Goal: Task Accomplishment & Management: Complete application form

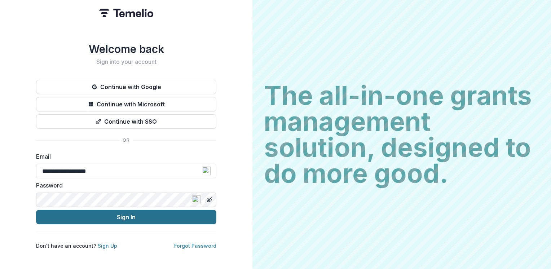
click at [124, 214] on button "Sign In" at bounding box center [126, 217] width 180 height 14
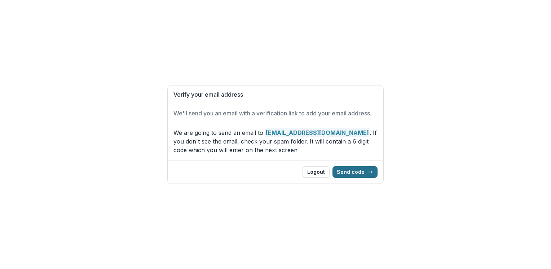
click at [355, 172] on button "Send code" at bounding box center [355, 172] width 45 height 12
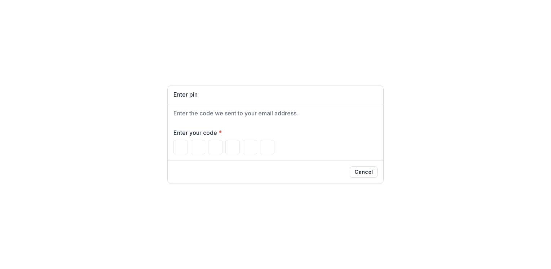
click at [355, 172] on button "Cancel" at bounding box center [364, 172] width 28 height 12
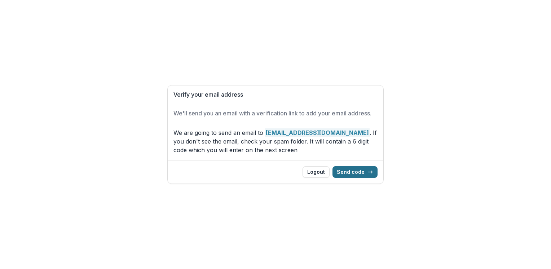
click at [370, 172] on icon "button" at bounding box center [371, 172] width 6 height 6
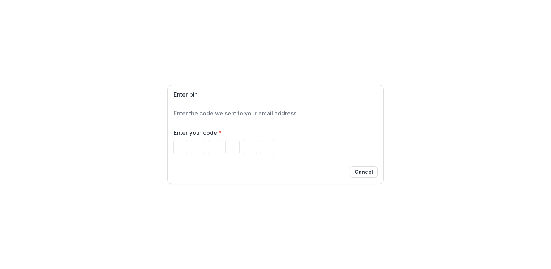
type input "*"
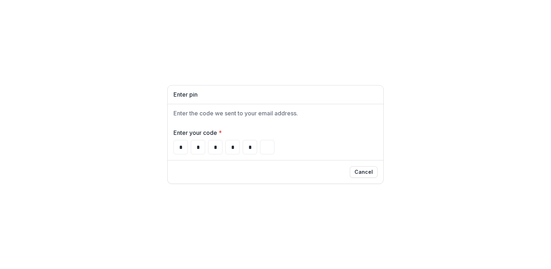
type input "*"
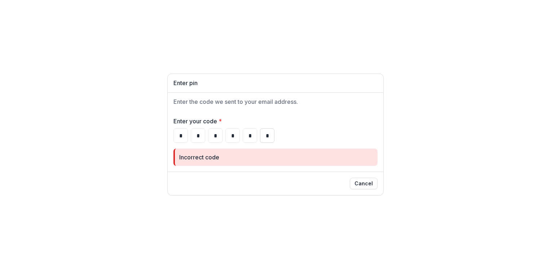
click at [267, 133] on input "*" at bounding box center [267, 135] width 14 height 14
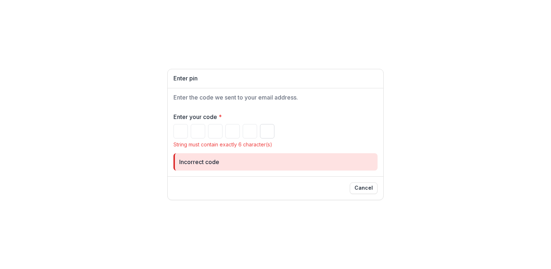
type input "*"
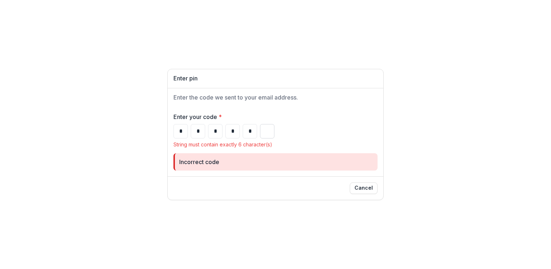
type input "*"
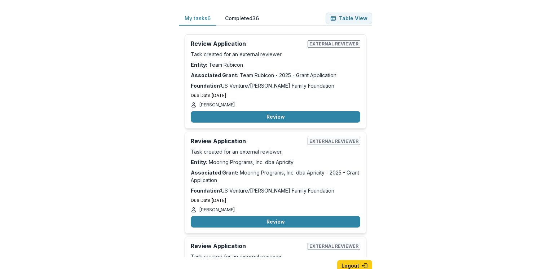
click at [539, 15] on div "My tasks 6 Completed 36 Table View Review Application External reviewer Task cr…" at bounding box center [275, 134] width 551 height 269
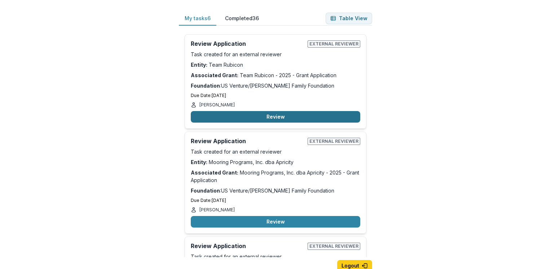
click at [271, 116] on button "Review" at bounding box center [276, 117] width 170 height 12
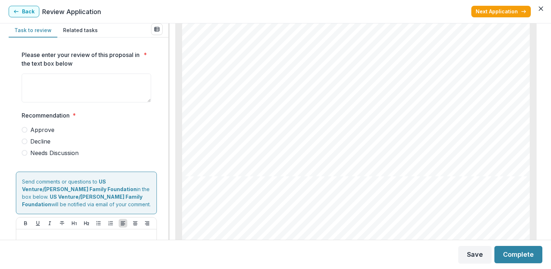
scroll to position [2367, 0]
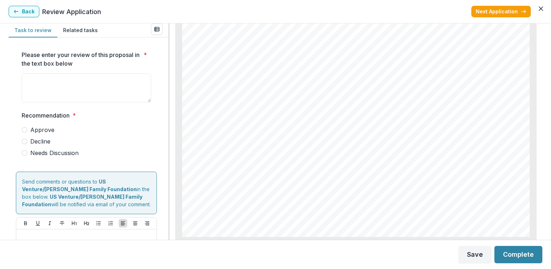
click at [25, 131] on span at bounding box center [25, 130] width 6 height 6
click at [511, 253] on button "Complete" at bounding box center [519, 254] width 48 height 17
click at [29, 80] on textarea "Please enter your review of this proposal in the text box below *" at bounding box center [87, 88] width 130 height 29
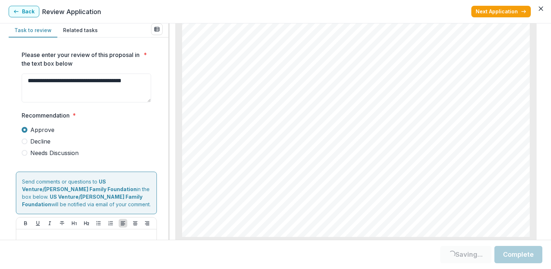
type textarea "**********"
click at [504, 256] on button "Complete" at bounding box center [519, 254] width 48 height 17
click at [504, 8] on button "Next Application" at bounding box center [502, 12] width 60 height 12
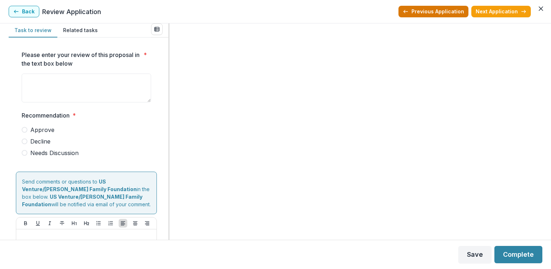
click at [422, 8] on button "Previous Application" at bounding box center [434, 12] width 70 height 12
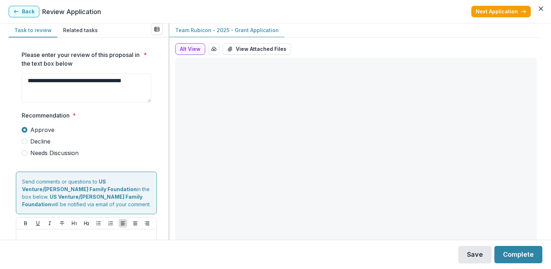
click at [480, 253] on button "Save" at bounding box center [475, 254] width 33 height 17
click at [198, 51] on button "Alt View" at bounding box center [190, 49] width 30 height 12
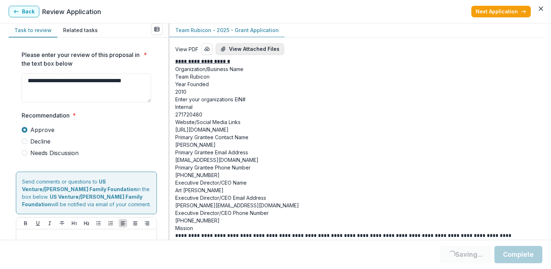
click at [250, 48] on button "View Attached Files" at bounding box center [250, 49] width 69 height 12
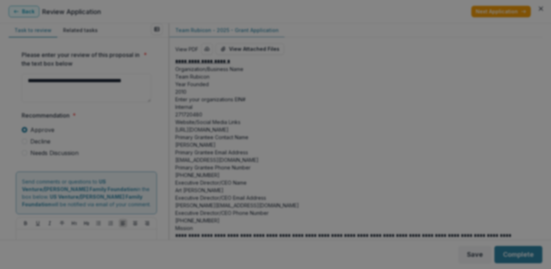
click at [539, 11] on icon "Close" at bounding box center [541, 8] width 4 height 4
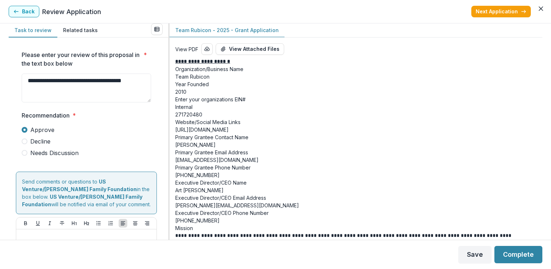
click at [423, 88] on p "Year Founded" at bounding box center [356, 84] width 362 height 8
click at [516, 256] on button "Complete" at bounding box center [519, 254] width 48 height 17
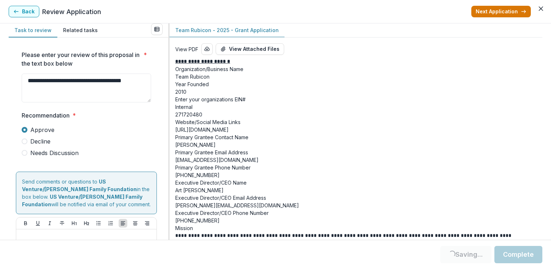
click at [506, 12] on button "Next Application" at bounding box center [502, 12] width 60 height 12
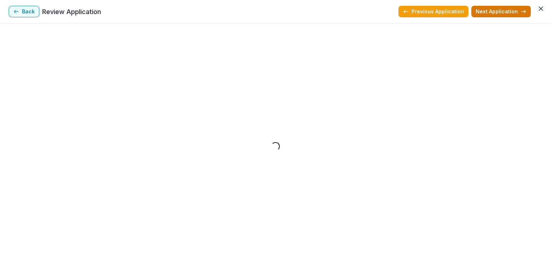
click at [499, 10] on button "Next Application" at bounding box center [502, 12] width 60 height 12
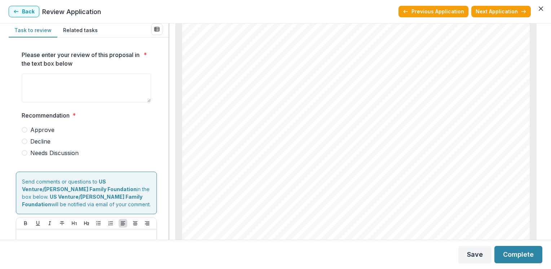
scroll to position [7202, 0]
click at [24, 131] on span at bounding box center [25, 130] width 6 height 6
click at [23, 79] on textarea "Please enter your review of this proposal in the text box below *" at bounding box center [87, 88] width 130 height 29
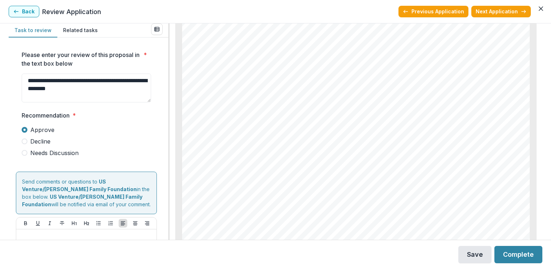
type textarea "**********"
click at [473, 258] on button "Save" at bounding box center [475, 254] width 33 height 17
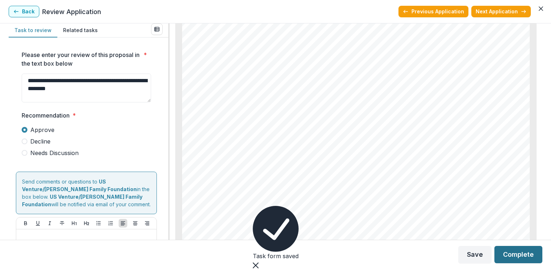
click at [516, 257] on button "Complete" at bounding box center [519, 254] width 48 height 17
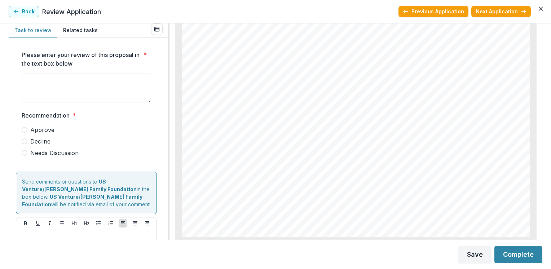
scroll to position [3315, 0]
click at [26, 77] on textarea "Please enter your review of this proposal in the text box below *" at bounding box center [87, 88] width 130 height 29
type textarea "**********"
click at [26, 129] on span at bounding box center [25, 130] width 6 height 6
click at [474, 257] on button "Save" at bounding box center [475, 254] width 33 height 17
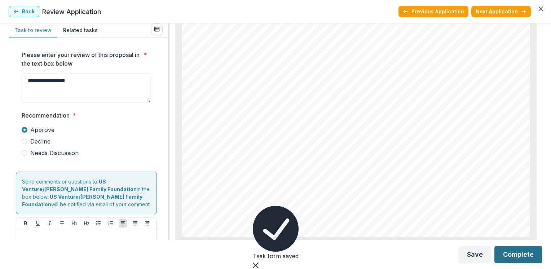
click at [522, 256] on button "Complete" at bounding box center [519, 254] width 48 height 17
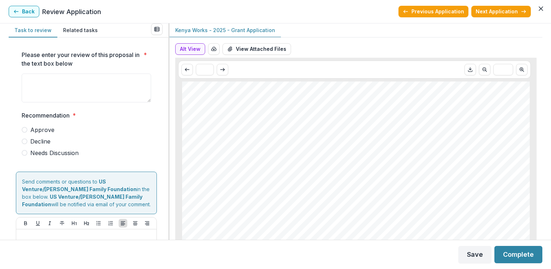
click at [442, 258] on footer "Save Complete" at bounding box center [275, 254] width 551 height 29
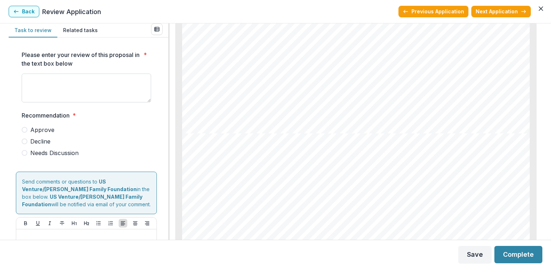
click at [27, 79] on textarea "Please enter your review of this proposal in the text box below *" at bounding box center [87, 88] width 130 height 29
type textarea "**********"
click at [26, 129] on span at bounding box center [25, 130] width 6 height 6
click at [468, 255] on button "Save" at bounding box center [475, 254] width 33 height 17
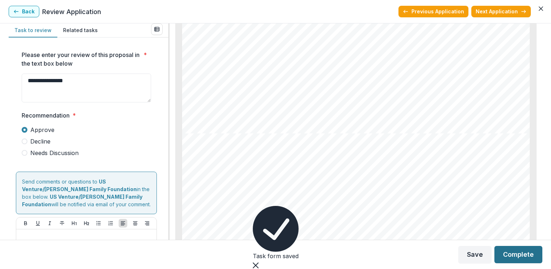
click at [512, 261] on button "Complete" at bounding box center [519, 254] width 48 height 17
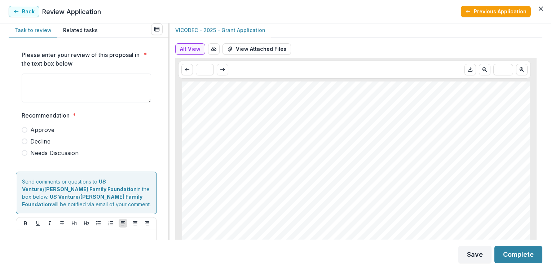
click at [34, 80] on textarea "Please enter your review of this proposal in the text box below *" at bounding box center [87, 88] width 130 height 29
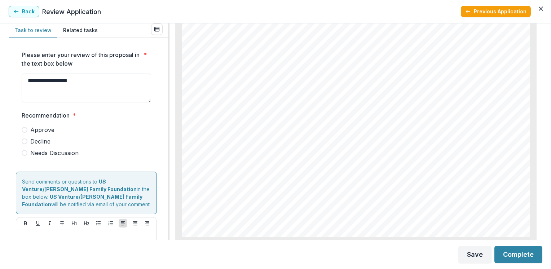
type textarea "**********"
click at [25, 130] on span at bounding box center [25, 130] width 6 height 6
click at [474, 252] on button "Save" at bounding box center [475, 254] width 33 height 17
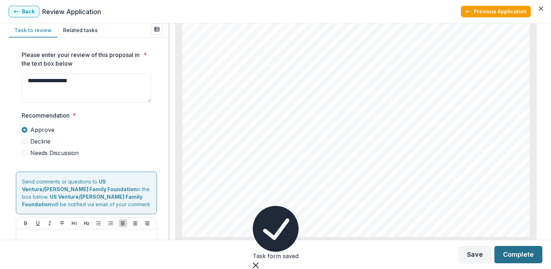
click at [517, 256] on button "Complete" at bounding box center [519, 254] width 48 height 17
